Goal: Task Accomplishment & Management: Use online tool/utility

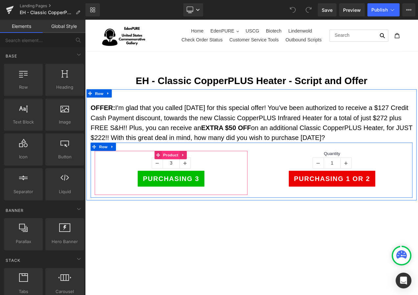
click at [183, 180] on span "Product" at bounding box center [187, 181] width 21 height 10
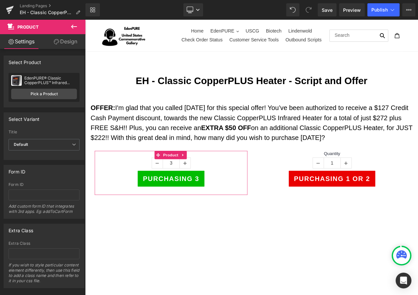
click at [58, 85] on div "EdenPURE® Classic CopperPLUS™ Infrared Heater" at bounding box center [50, 80] width 53 height 9
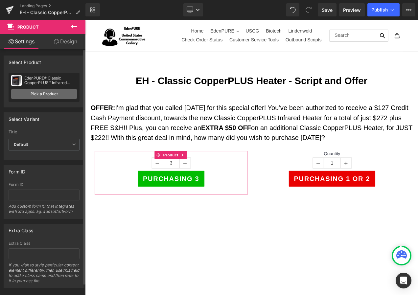
click at [55, 89] on link "Pick a Product" at bounding box center [44, 94] width 66 height 11
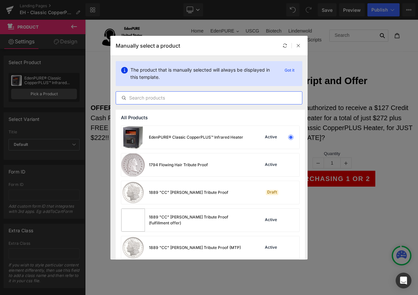
click at [152, 98] on input "text" at bounding box center [209, 98] width 186 height 8
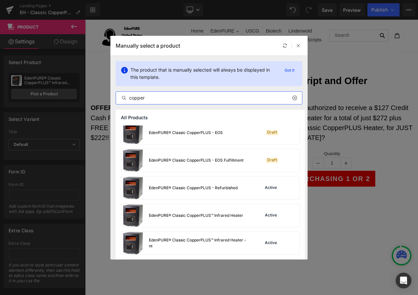
scroll to position [99, 0]
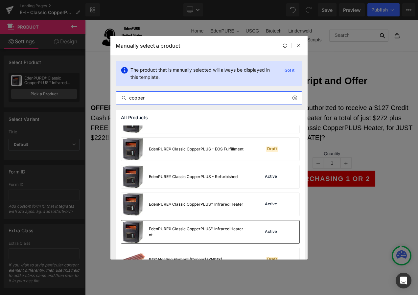
type input "copper"
click at [213, 229] on div "EdenPURE® Classic CopperPLUS™ Infrared Heater - nt" at bounding box center [198, 232] width 99 height 12
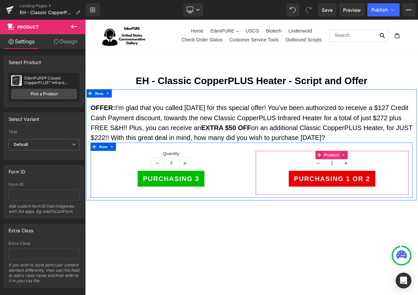
click at [376, 179] on span "Product" at bounding box center [379, 181] width 21 height 10
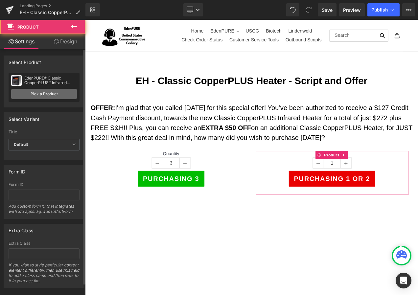
click at [51, 93] on link "Pick a Product" at bounding box center [44, 94] width 66 height 11
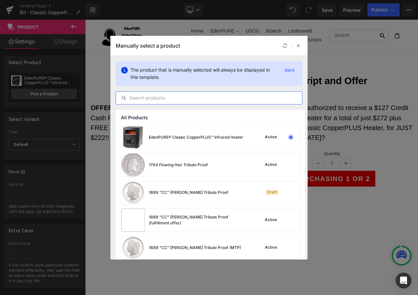
drag, startPoint x: 173, startPoint y: 97, endPoint x: 174, endPoint y: 91, distance: 6.1
click at [173, 97] on input "text" at bounding box center [209, 98] width 186 height 8
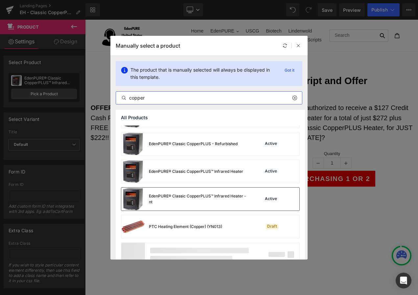
type input "copper"
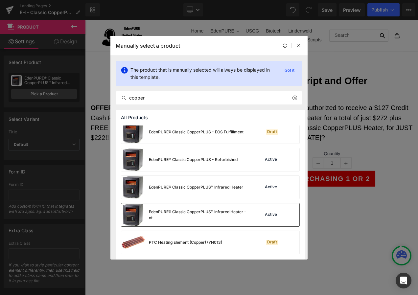
click at [218, 199] on div "CopperPLUS Premium Dust Jacket and Filter Combo Active EdenPURE® Classic Copper…" at bounding box center [210, 135] width 189 height 250
click at [210, 216] on div "EdenPURE® Classic CopperPLUS™ Infrared Heater - nt" at bounding box center [198, 215] width 99 height 12
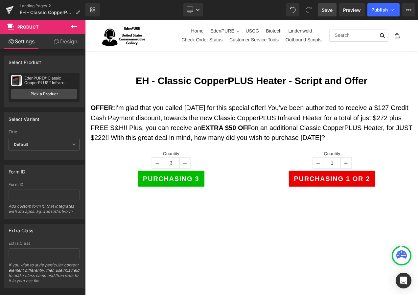
click at [330, 11] on span "Save" at bounding box center [327, 10] width 11 height 7
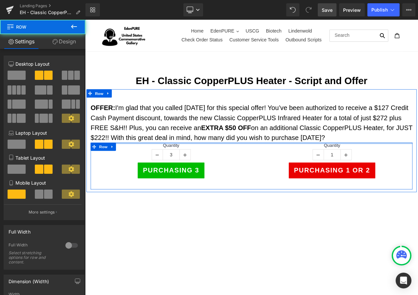
drag, startPoint x: 158, startPoint y: 170, endPoint x: 163, endPoint y: 158, distance: 13.1
click at [163, 158] on div "OFFER: I'm glad that you called today for this special offer! You’ve been autho…" at bounding box center [284, 168] width 394 height 110
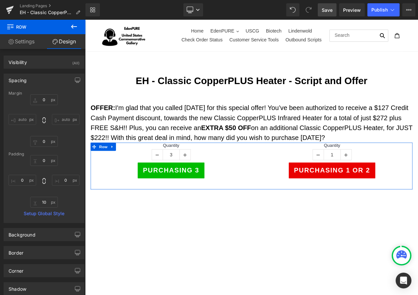
click at [317, 11] on div "Save Preview Publish Scheduled View Live Page View with current Template Save T…" at bounding box center [366, 9] width 103 height 13
click at [321, 11] on link "Save" at bounding box center [327, 9] width 19 height 13
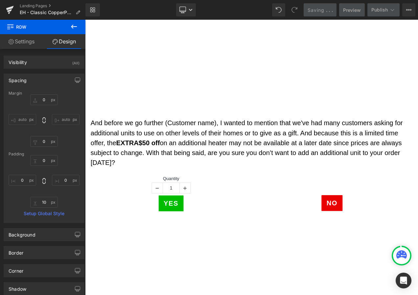
scroll to position [263, 0]
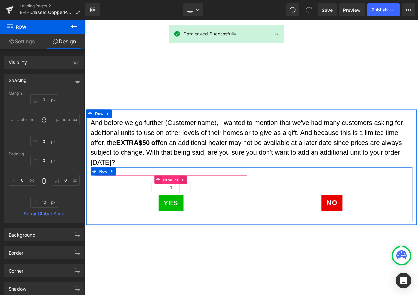
click at [185, 210] on span "Product" at bounding box center [187, 211] width 21 height 10
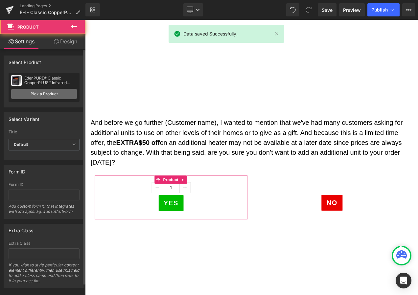
click at [44, 90] on link "Pick a Product" at bounding box center [44, 94] width 66 height 11
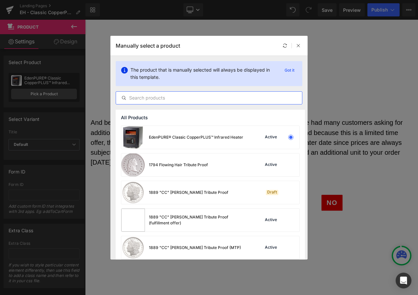
click at [175, 98] on input "text" at bounding box center [209, 98] width 186 height 8
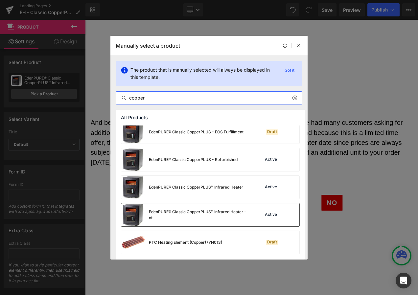
scroll to position [116, 0]
type input "copper"
click at [192, 208] on div "EdenPURE® Classic CopperPLUS™ Infrared Heater - nt" at bounding box center [184, 214] width 126 height 23
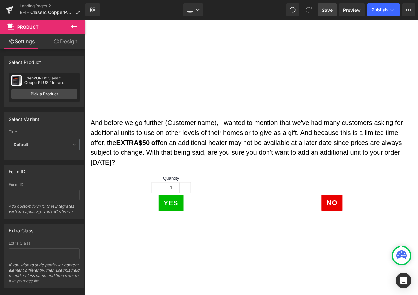
click at [330, 8] on span "Save" at bounding box center [327, 10] width 11 height 7
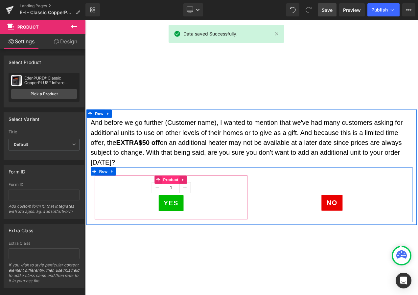
click at [181, 210] on span "Product" at bounding box center [187, 211] width 21 height 10
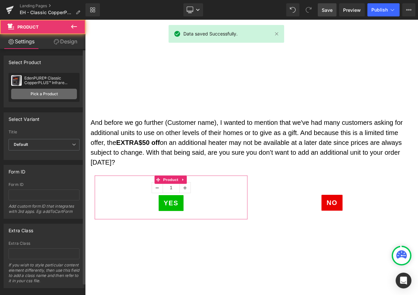
click at [29, 92] on link "Pick a Product" at bounding box center [44, 94] width 66 height 11
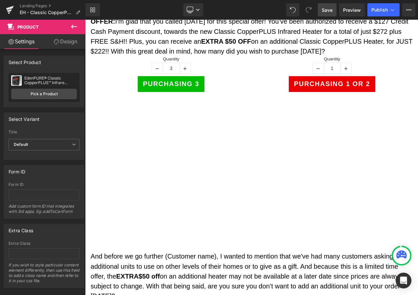
scroll to position [99, 0]
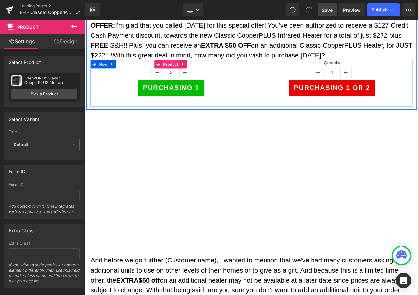
click at [182, 72] on span "Product" at bounding box center [187, 73] width 21 height 10
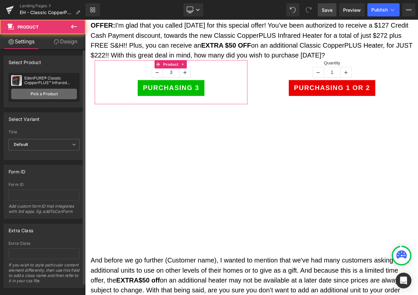
click at [54, 96] on link "Pick a Product" at bounding box center [44, 94] width 66 height 11
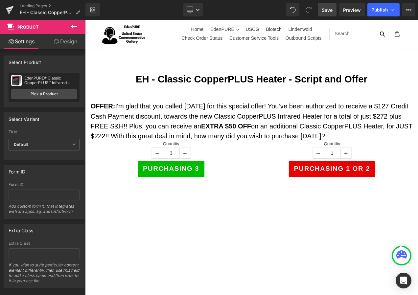
scroll to position [0, 0]
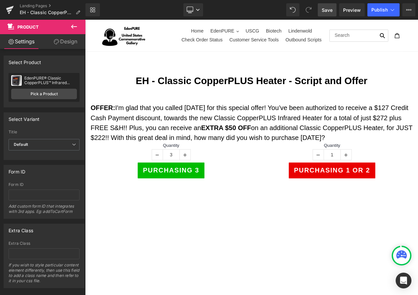
click at [374, 170] on div "Quantity 1 (P) Quantity Purchasing 1 or 2 (P) Cart Button Product" at bounding box center [380, 193] width 182 height 53
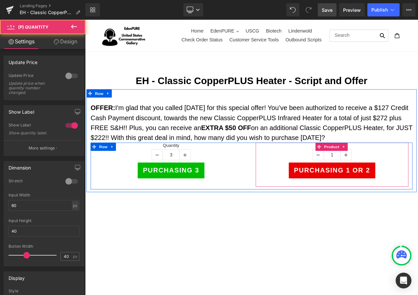
click at [374, 170] on span "Product" at bounding box center [379, 172] width 21 height 10
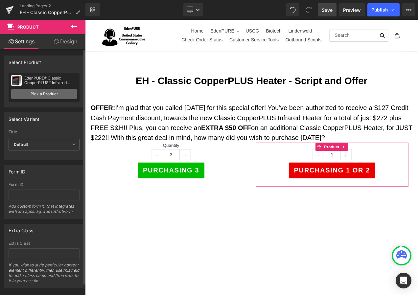
click at [60, 95] on link "Pick a Product" at bounding box center [44, 94] width 66 height 11
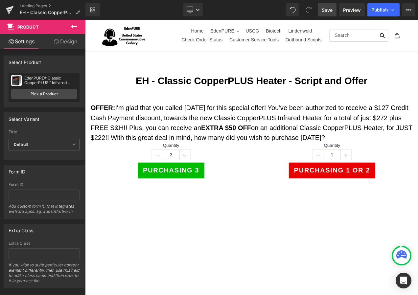
click at [330, 12] on span "Save" at bounding box center [327, 10] width 11 height 7
click at [327, 11] on span "Save" at bounding box center [327, 10] width 11 height 7
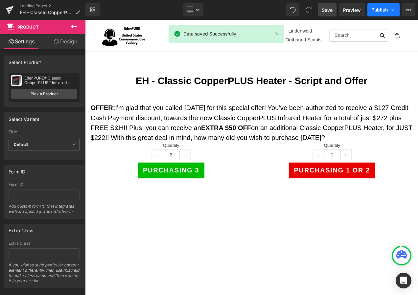
click at [381, 10] on span "Publish" at bounding box center [379, 9] width 16 height 5
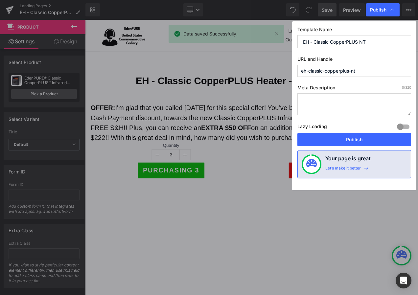
drag, startPoint x: 373, startPoint y: 70, endPoint x: 290, endPoint y: 68, distance: 82.9
click at [290, 68] on div "Publish Template Name EH - Classic CopperPLUS NT URL and Handle eh-classic-copp…" at bounding box center [209, 147] width 418 height 295
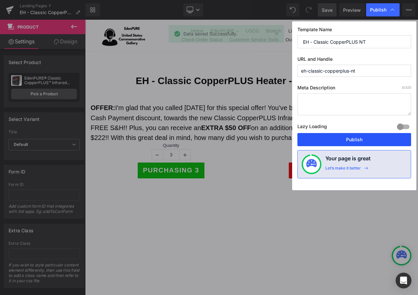
drag, startPoint x: 370, startPoint y: 141, endPoint x: 248, endPoint y: 88, distance: 132.9
click at [370, 141] on button "Publish" at bounding box center [354, 139] width 114 height 13
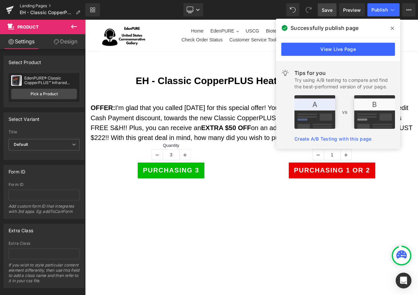
click at [45, 6] on link "Landing Pages" at bounding box center [53, 5] width 66 height 5
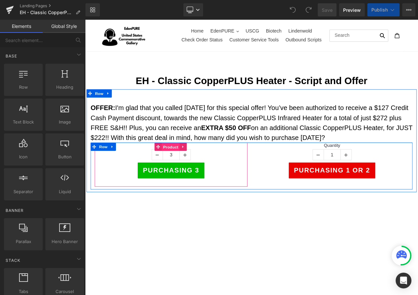
click at [186, 170] on span "Product" at bounding box center [187, 172] width 21 height 10
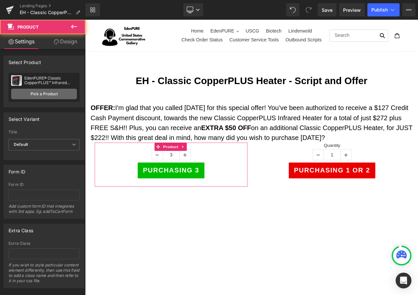
click at [43, 96] on link "Pick a Product" at bounding box center [44, 94] width 66 height 11
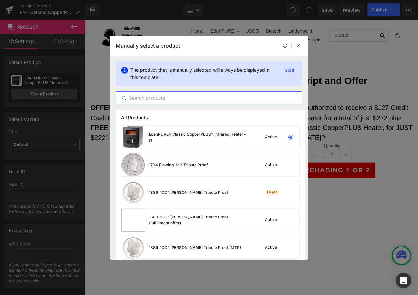
click at [166, 96] on input "text" at bounding box center [209, 98] width 186 height 8
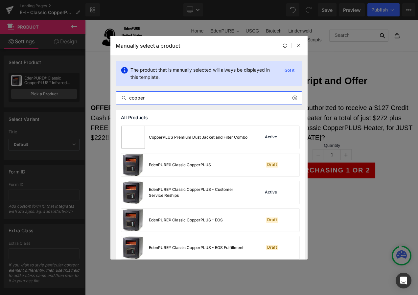
type input "copper"
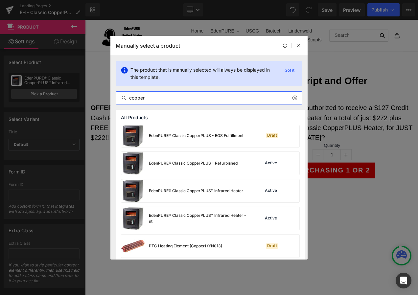
scroll to position [116, 0]
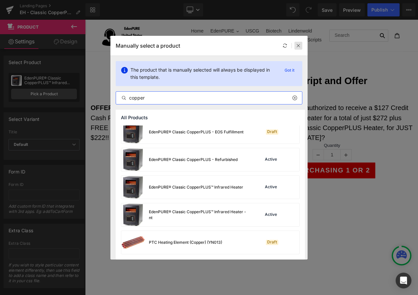
click at [300, 47] on icon at bounding box center [298, 45] width 5 height 5
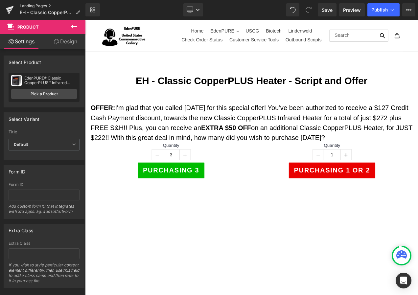
click at [33, 4] on link "Landing Pages" at bounding box center [53, 5] width 66 height 5
